Goal: Find specific page/section: Find specific page/section

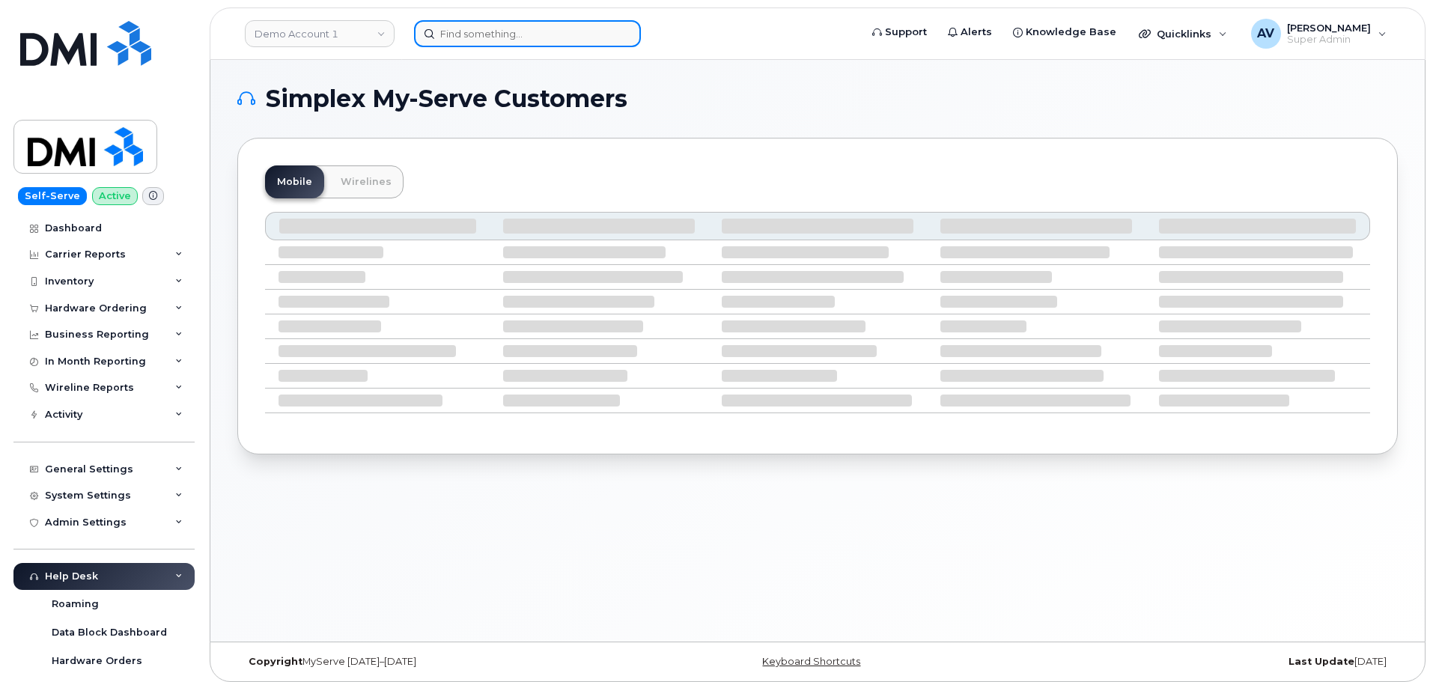
click at [523, 28] on input at bounding box center [527, 33] width 227 height 27
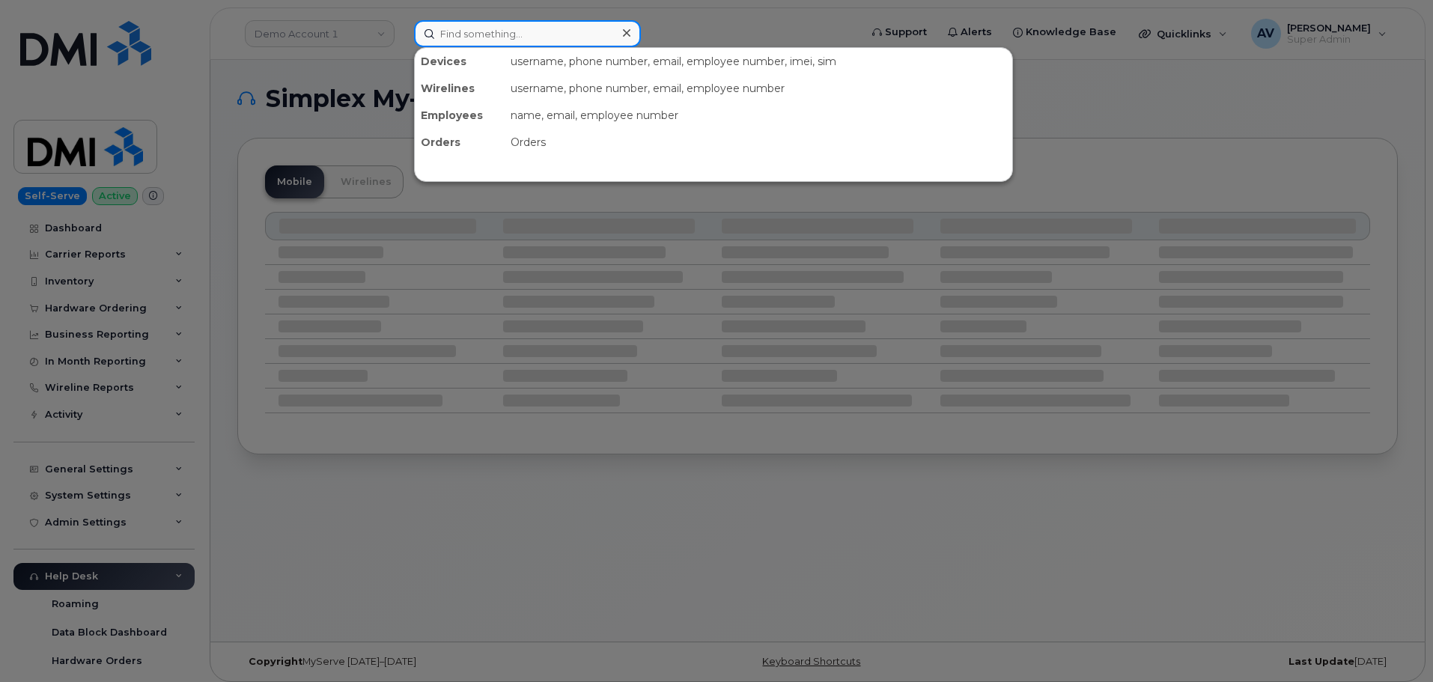
paste input "8643865280"
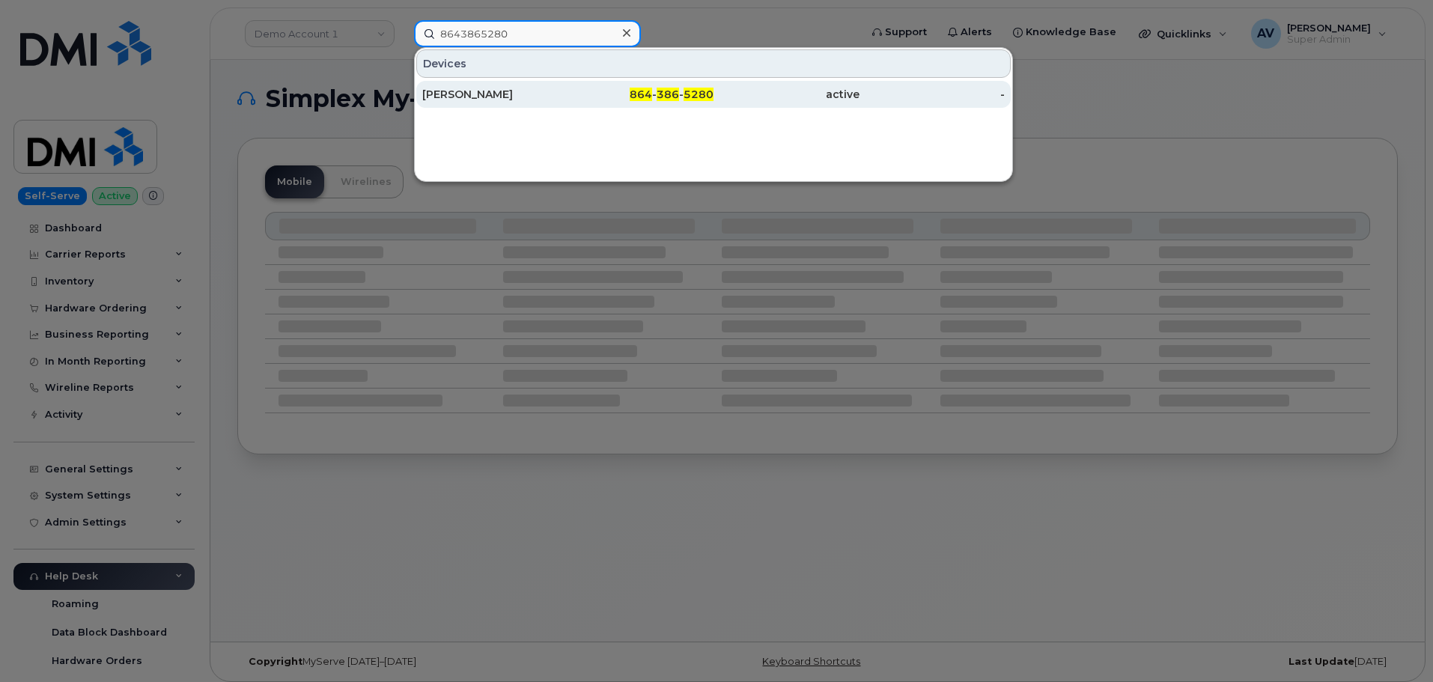
type input "8643865280"
click at [534, 94] on div "Daniel Cavett" at bounding box center [495, 94] width 146 height 15
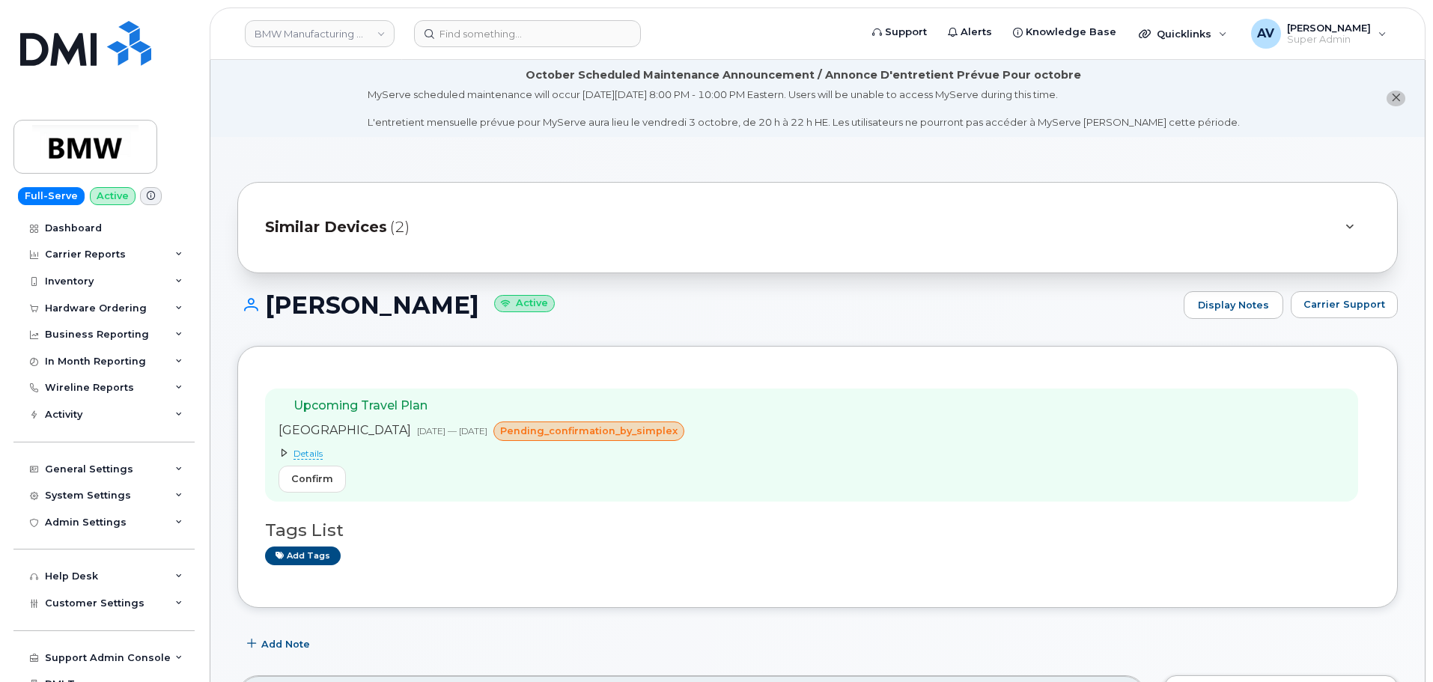
drag, startPoint x: 268, startPoint y: 302, endPoint x: 436, endPoint y: 311, distance: 168.0
click at [437, 311] on h1 "[PERSON_NAME] Active" at bounding box center [706, 305] width 939 height 26
copy h1 "[PERSON_NAME]"
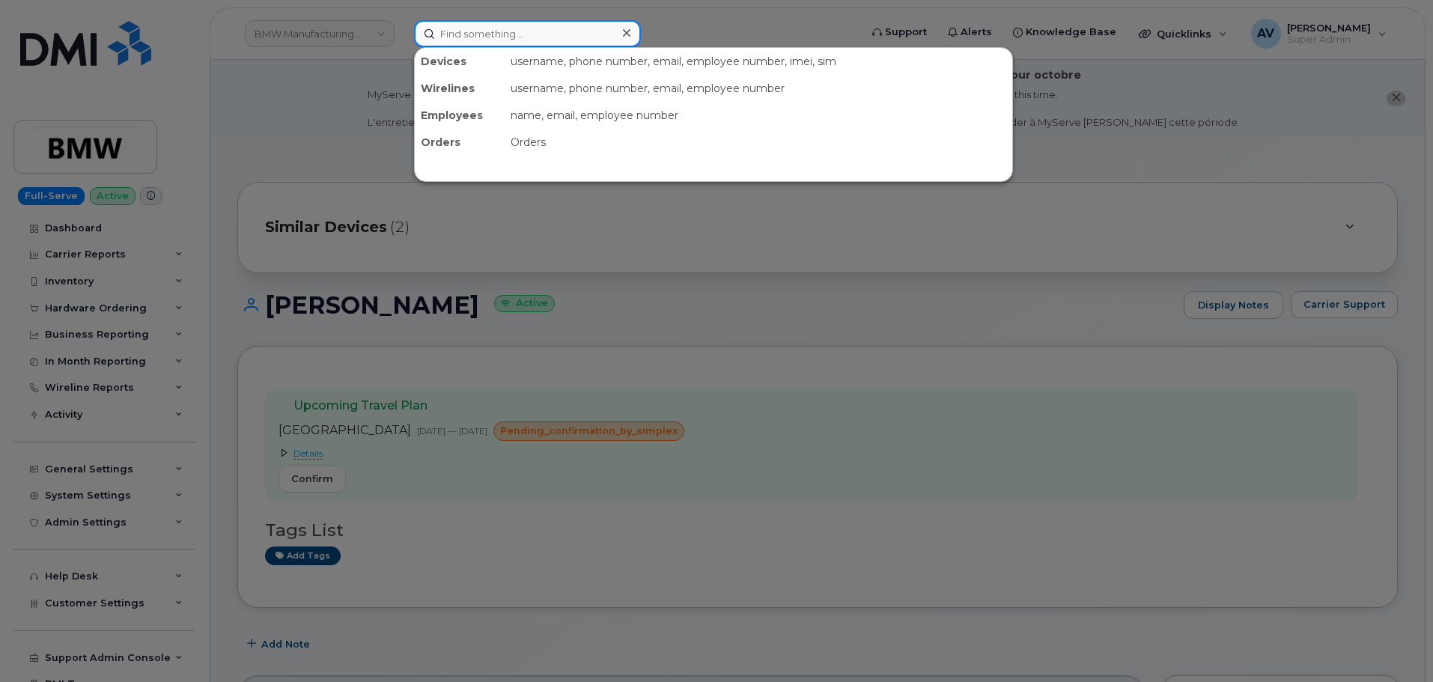
click at [550, 35] on input at bounding box center [527, 33] width 227 height 27
paste input "2018195781"
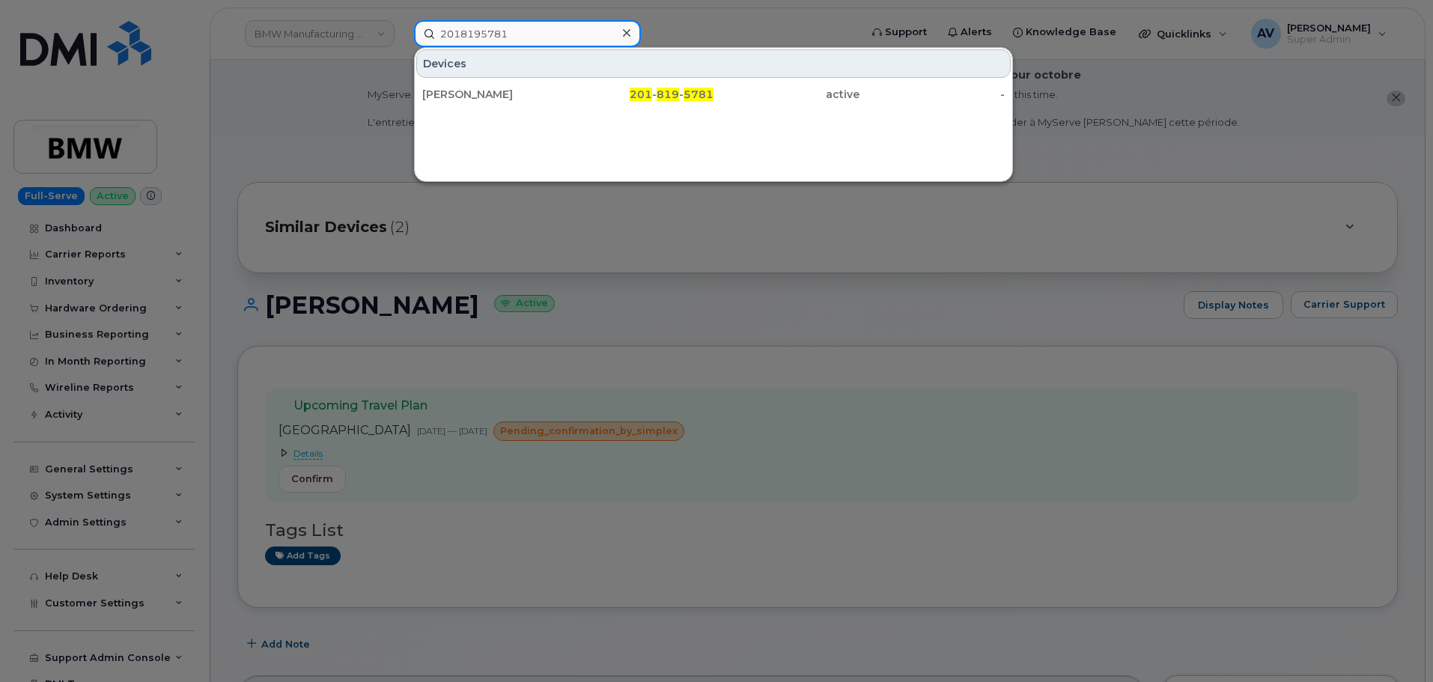
type input "2018195781"
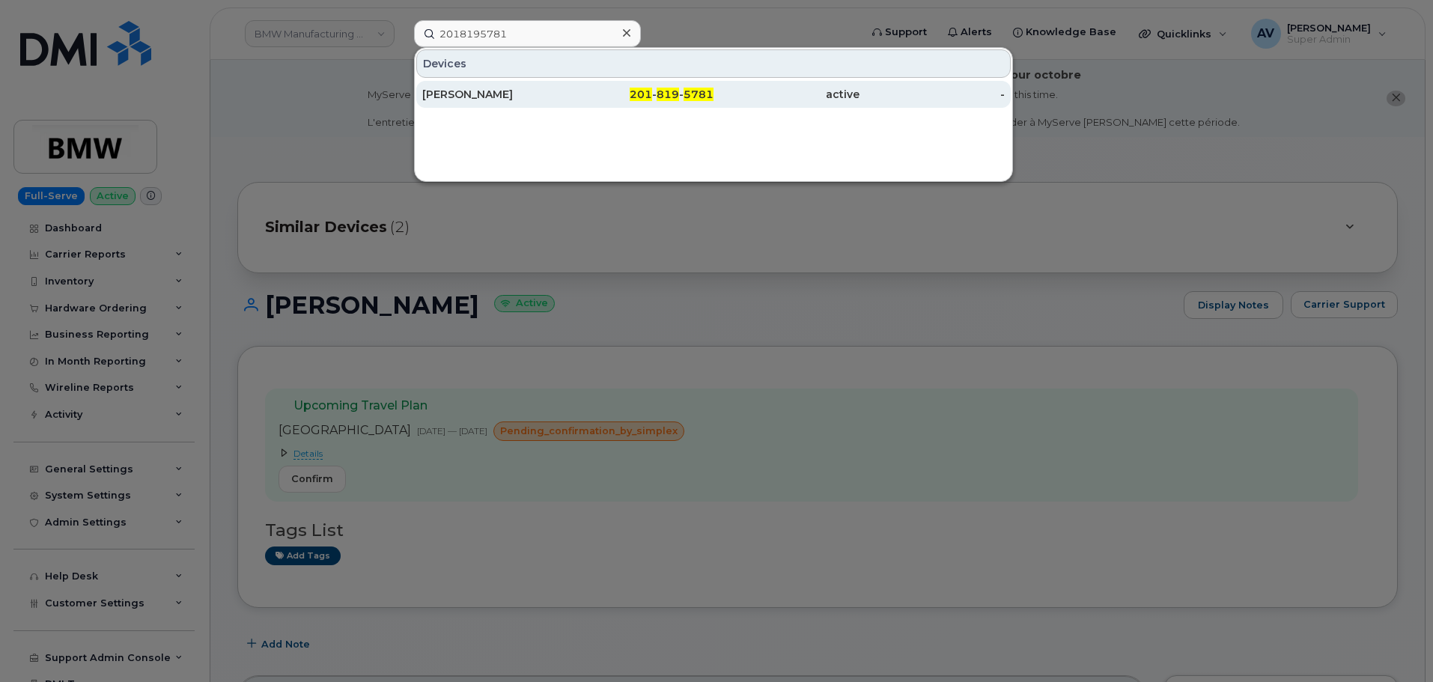
click at [588, 88] on div "201 - 819 - 5781" at bounding box center [641, 94] width 146 height 15
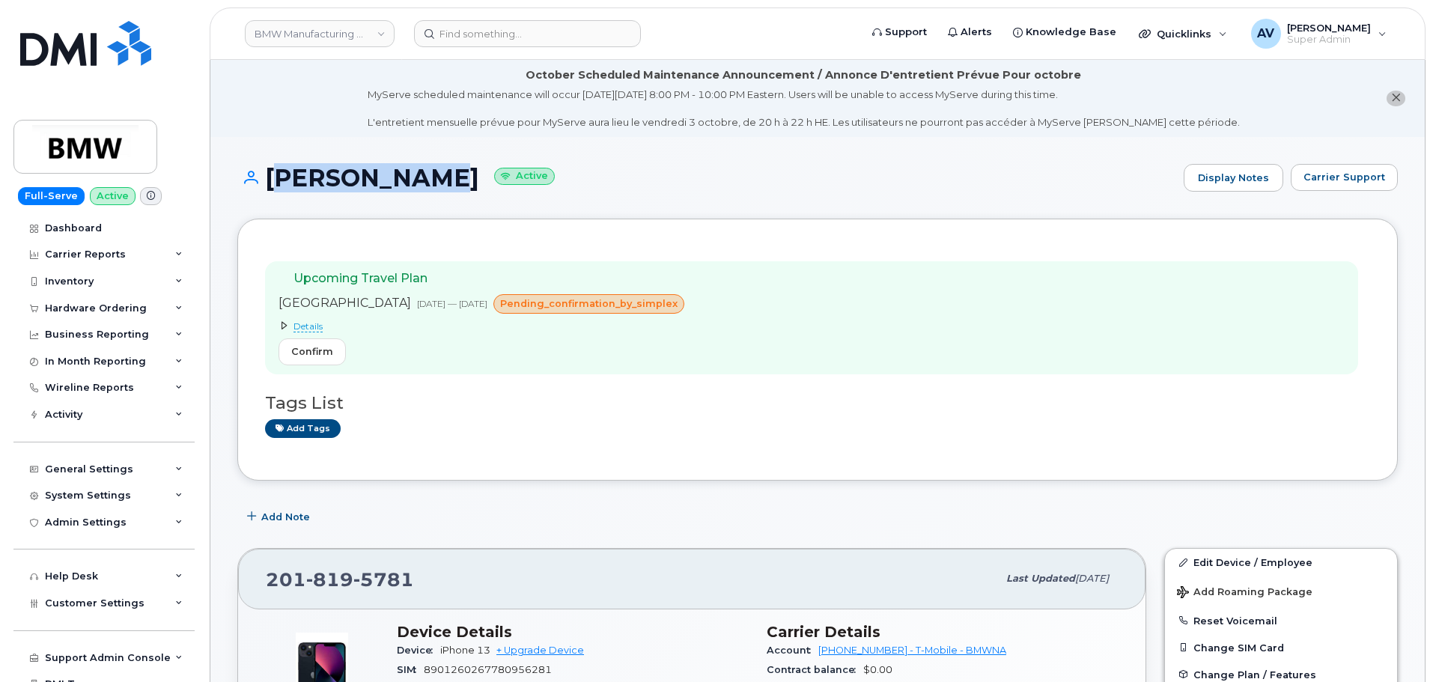
drag, startPoint x: 269, startPoint y: 175, endPoint x: 416, endPoint y: 189, distance: 148.2
click at [416, 189] on h1 "[PERSON_NAME] Active" at bounding box center [706, 178] width 939 height 26
copy h1 "[PERSON_NAME]"
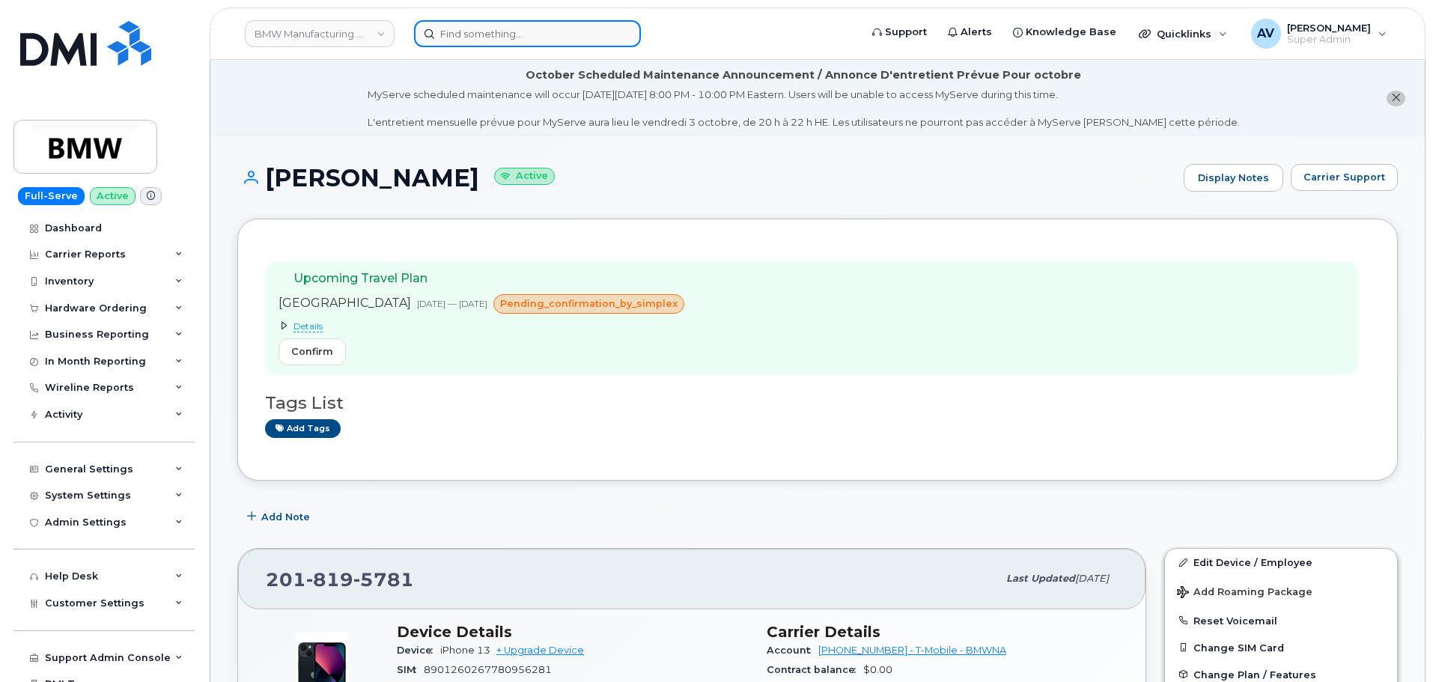
click at [538, 38] on input at bounding box center [527, 33] width 227 height 27
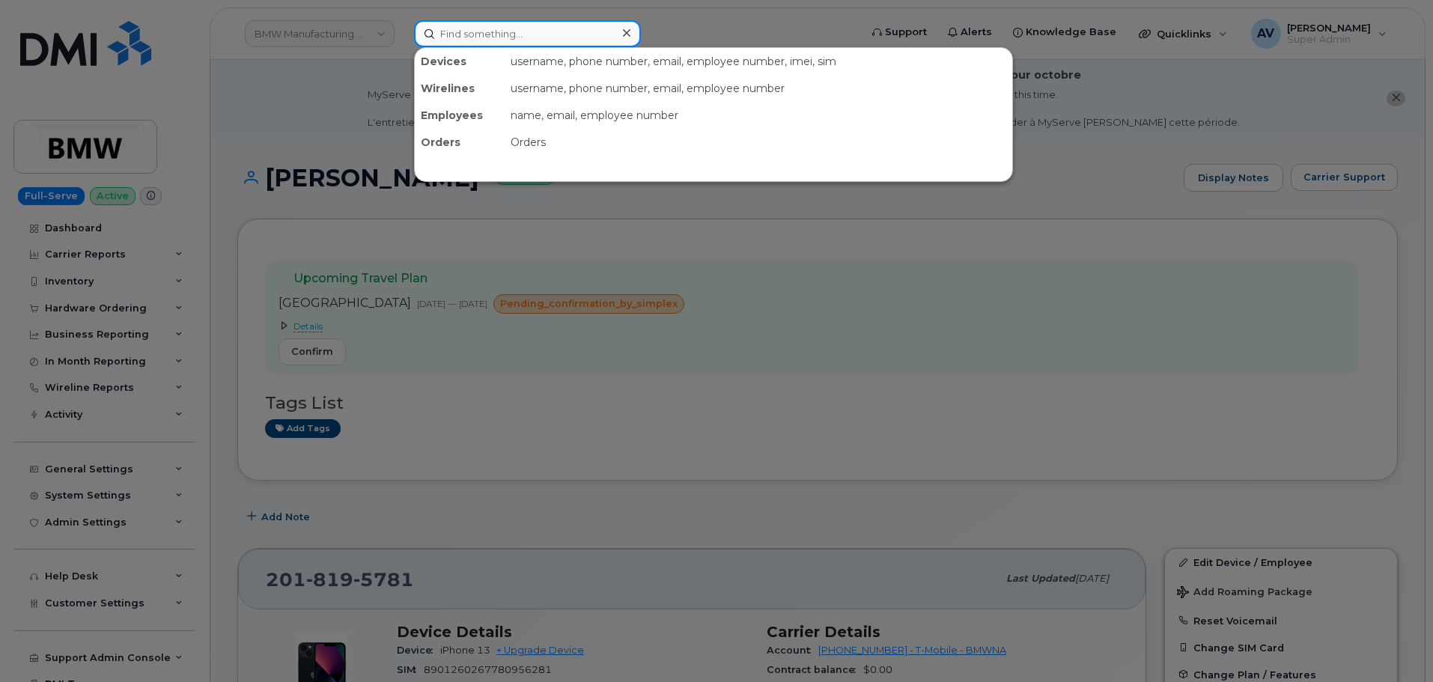
paste input "2969583"
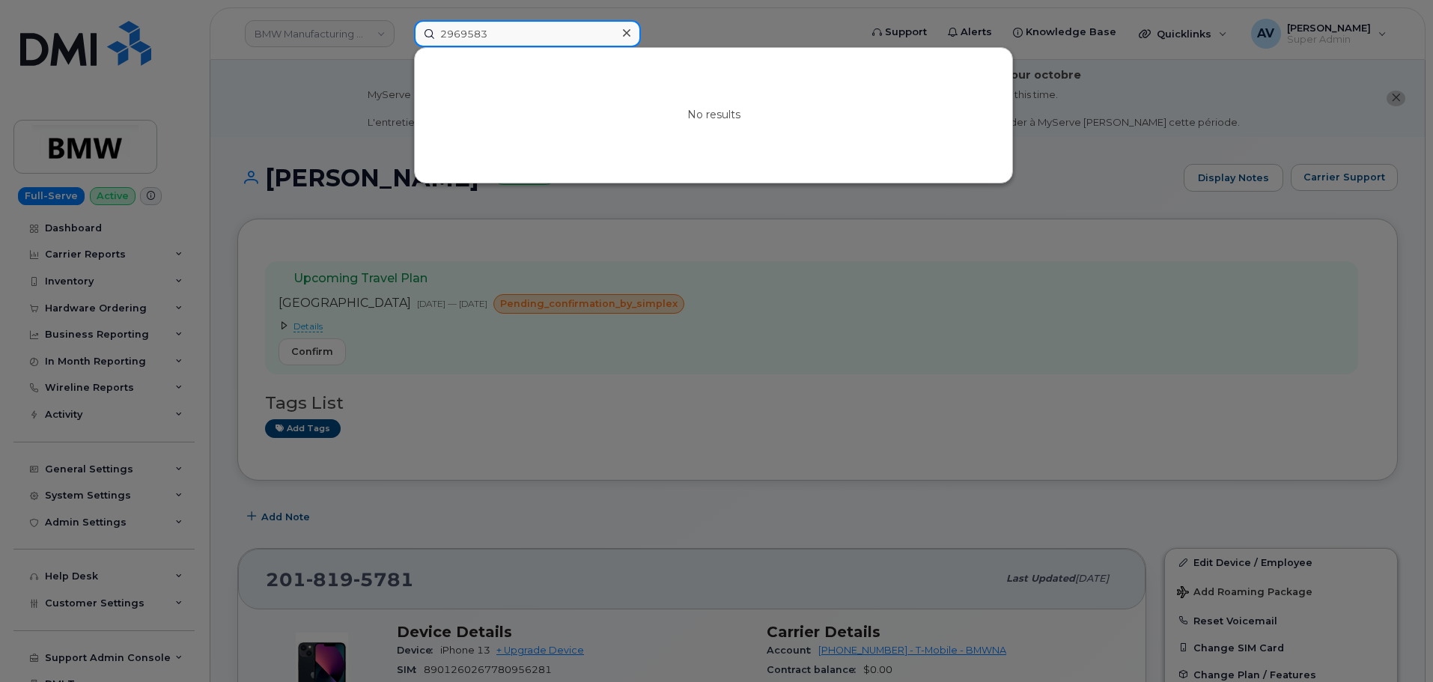
click at [525, 34] on input "2969583" at bounding box center [527, 33] width 227 height 27
drag, startPoint x: 541, startPoint y: 37, endPoint x: 409, endPoint y: 27, distance: 132.2
click at [409, 27] on div "2969583 No results" at bounding box center [632, 33] width 460 height 27
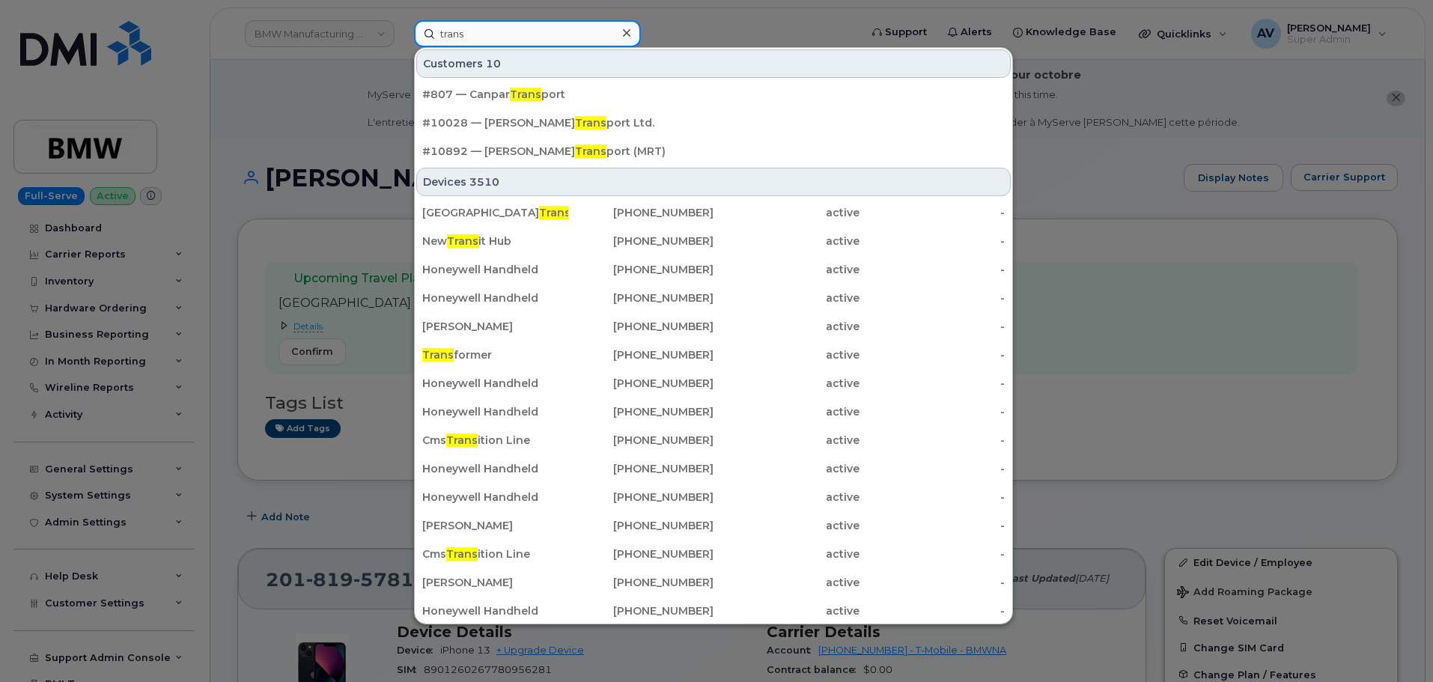
type input "trans"
